Goal: Transaction & Acquisition: Book appointment/travel/reservation

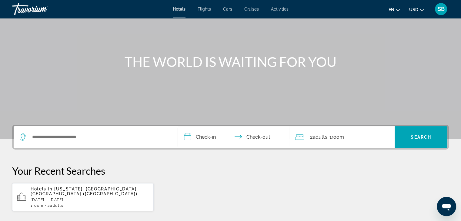
scroll to position [36, 0]
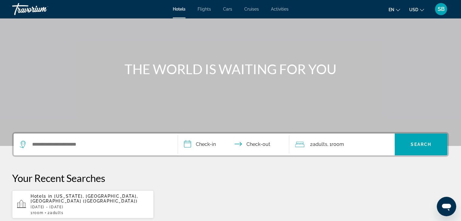
click at [205, 8] on span "Flights" at bounding box center [203, 9] width 13 height 5
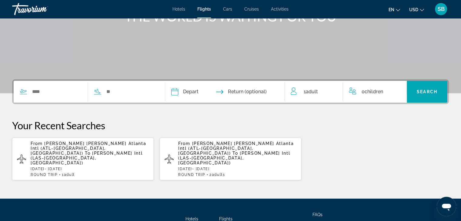
scroll to position [90, 0]
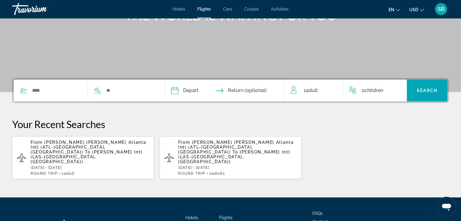
click at [114, 151] on p "From [PERSON_NAME] [PERSON_NAME] Atlanta Intl (ATL-[GEOGRAPHIC_DATA], [GEOGRAPH…" at bounding box center [90, 152] width 118 height 24
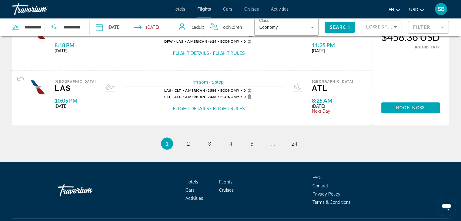
scroll to position [655, 0]
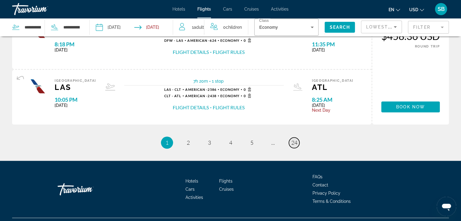
click at [296, 144] on link "page 24" at bounding box center [294, 143] width 11 height 11
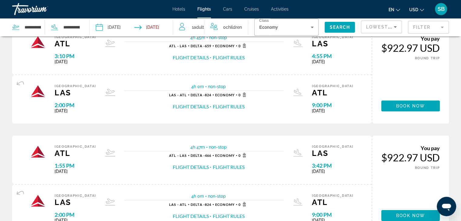
scroll to position [24, 0]
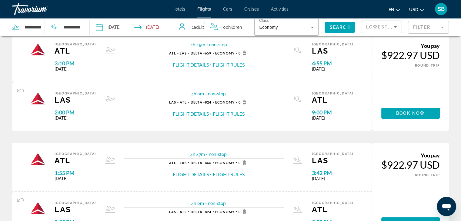
click at [201, 25] on span "1 Adult Adults" at bounding box center [198, 27] width 12 height 8
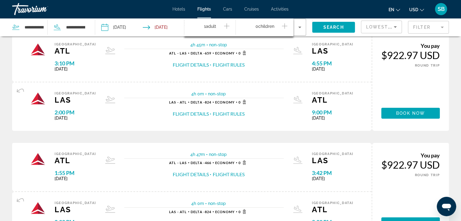
click at [226, 25] on icon "Increment adults" at bounding box center [226, 25] width 5 height 7
click at [336, 25] on span "Search" at bounding box center [333, 27] width 21 height 5
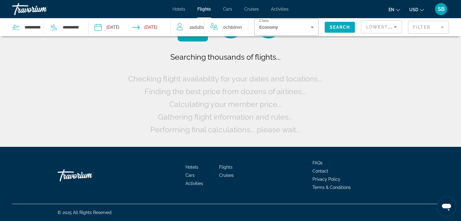
scroll to position [0, 0]
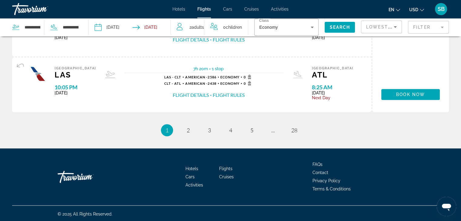
scroll to position [663, 0]
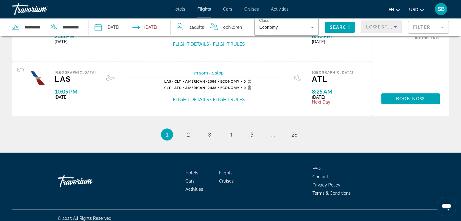
click at [394, 26] on icon "Sort by" at bounding box center [394, 26] width 7 height 7
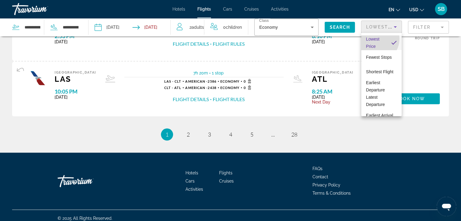
click at [374, 39] on span "Lowest Price" at bounding box center [372, 43] width 13 height 12
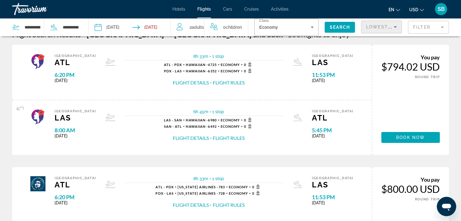
scroll to position [0, 0]
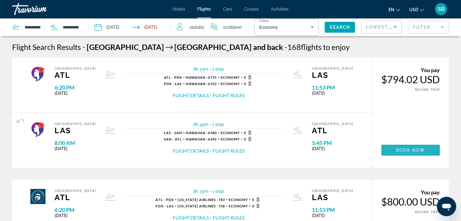
click at [403, 149] on span "Book now" at bounding box center [410, 150] width 29 height 5
